Goal: Transaction & Acquisition: Purchase product/service

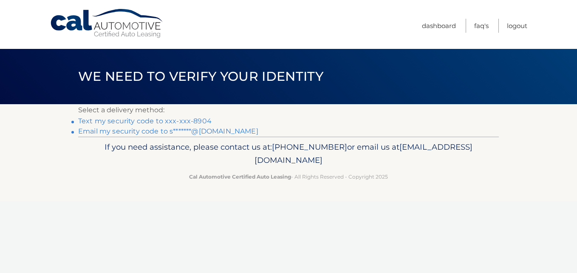
click at [194, 121] on link "Text my security code to xxx-xxx-8904" at bounding box center [144, 121] width 133 height 8
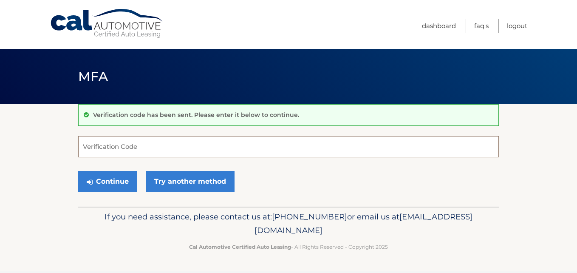
click at [143, 148] on input "Verification Code" at bounding box center [288, 146] width 421 height 21
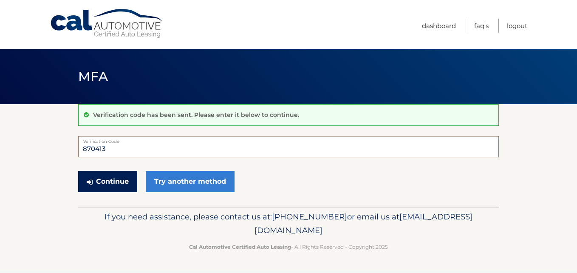
type input "870413"
click at [118, 180] on button "Continue" at bounding box center [107, 181] width 59 height 21
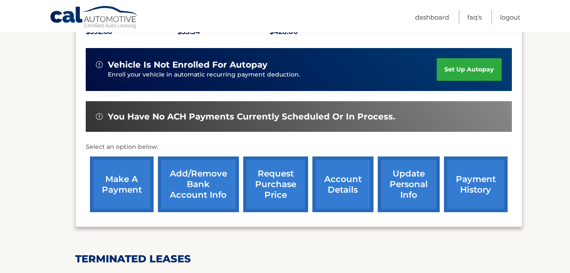
scroll to position [204, 0]
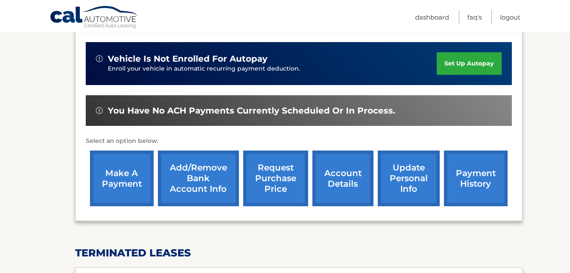
click at [115, 180] on link "make a payment" at bounding box center [122, 178] width 64 height 56
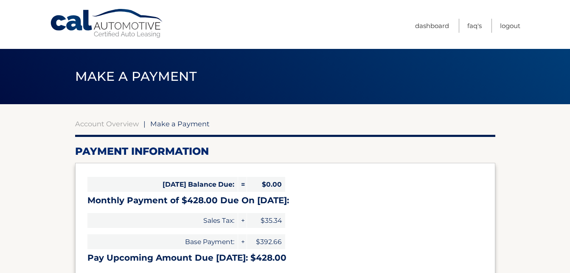
select select "NDJiNTM1MWEtNGNlMy00NGY4LTgzOWItMjhmZGRkOTg4NTk3"
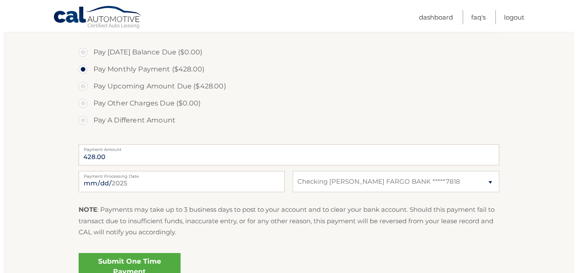
scroll to position [283, 0]
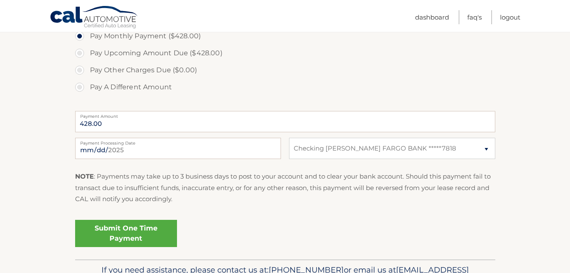
click at [144, 225] on link "Submit One Time Payment" at bounding box center [126, 233] width 102 height 27
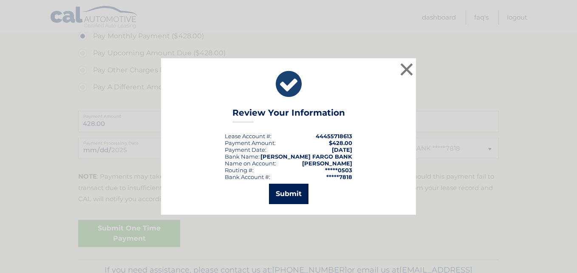
click at [298, 196] on button "Submit" at bounding box center [289, 194] width 40 height 20
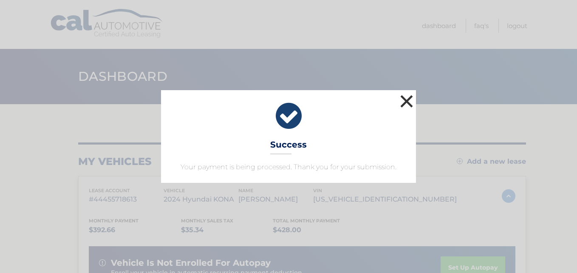
click at [402, 104] on button "×" at bounding box center [406, 101] width 17 height 17
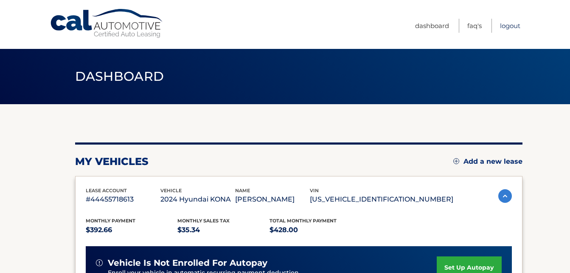
click at [512, 26] on link "Logout" at bounding box center [510, 26] width 20 height 14
